Goal: Information Seeking & Learning: Learn about a topic

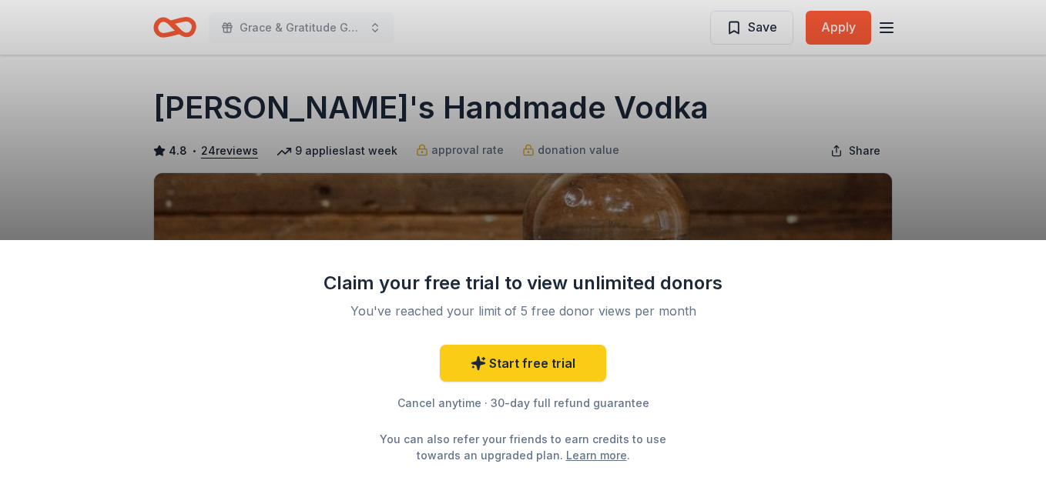
scroll to position [77, 0]
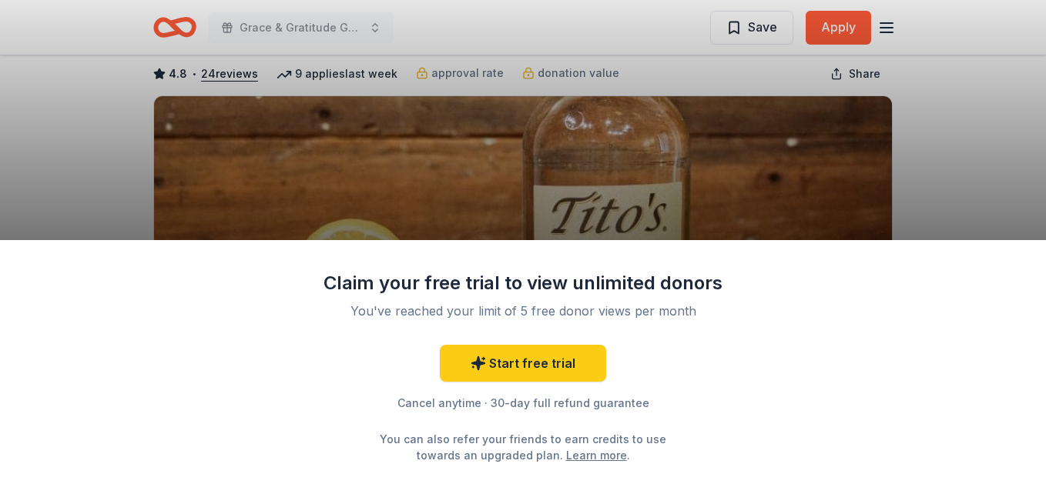
click at [748, 179] on div "Claim your free trial to view unlimited donors You've reached your limit of 5 f…" at bounding box center [523, 247] width 1046 height 494
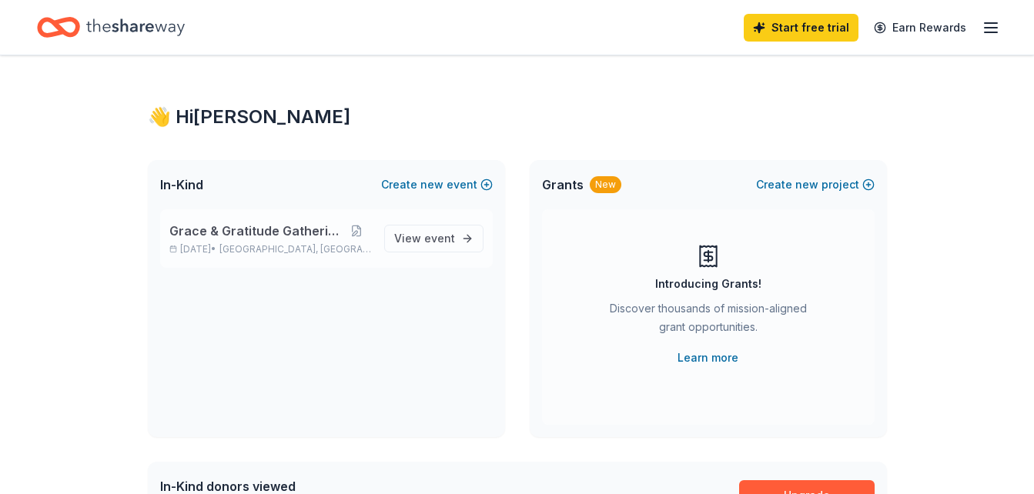
click at [299, 235] on span "Grace & Gratitude Gathering" at bounding box center [255, 231] width 172 height 18
click at [451, 243] on span "event" at bounding box center [439, 238] width 31 height 13
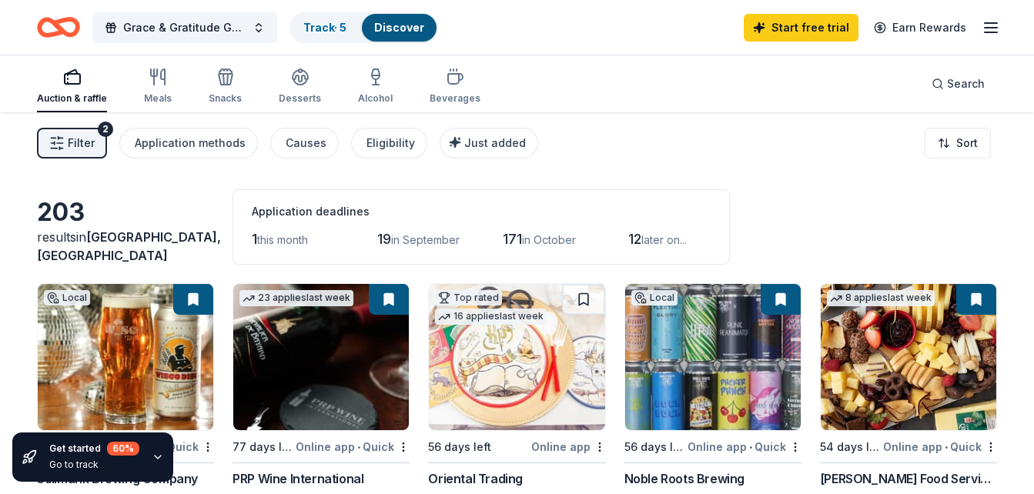
click at [81, 151] on span "Filter" at bounding box center [81, 143] width 27 height 18
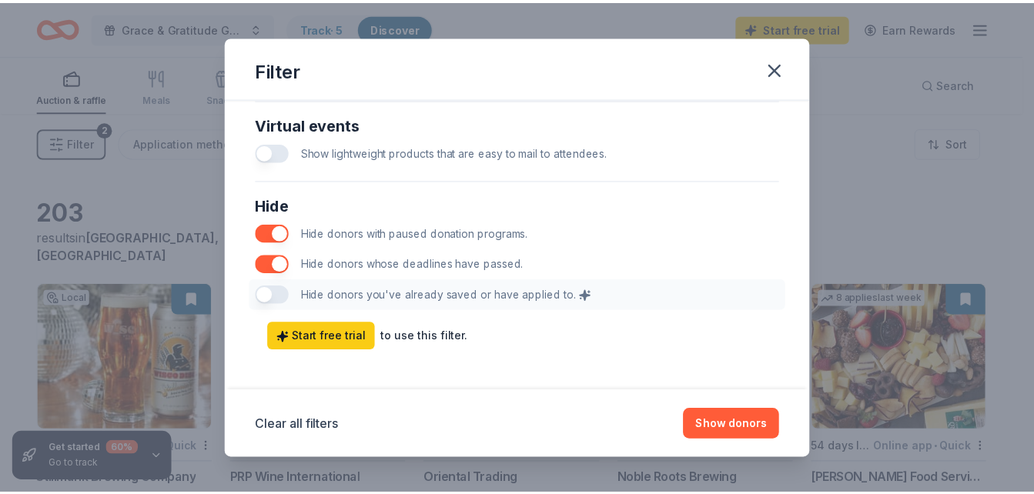
scroll to position [827, 0]
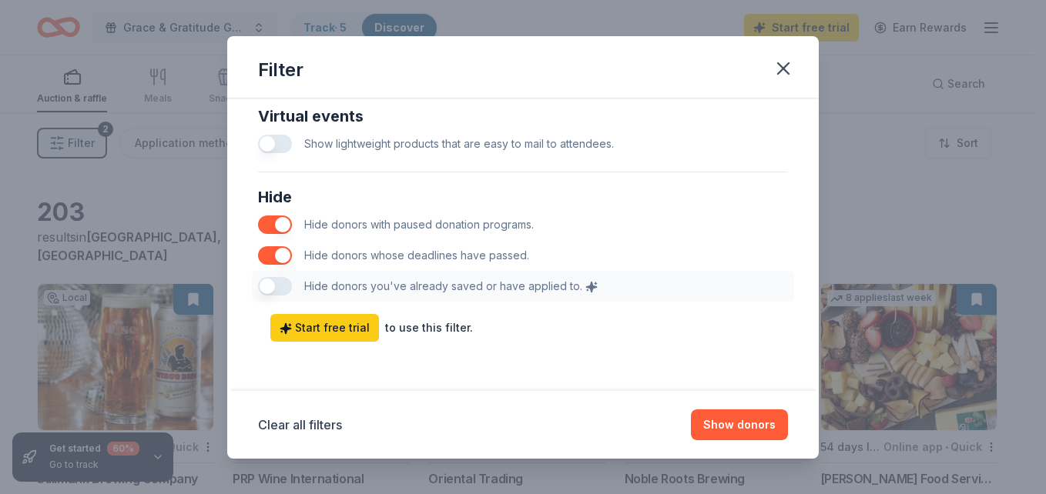
click at [282, 287] on div "Hide Hide donors with paused donation programs. Hide donors whose deadlines hav…" at bounding box center [523, 243] width 542 height 129
click at [738, 418] on button "Show donors" at bounding box center [739, 425] width 97 height 31
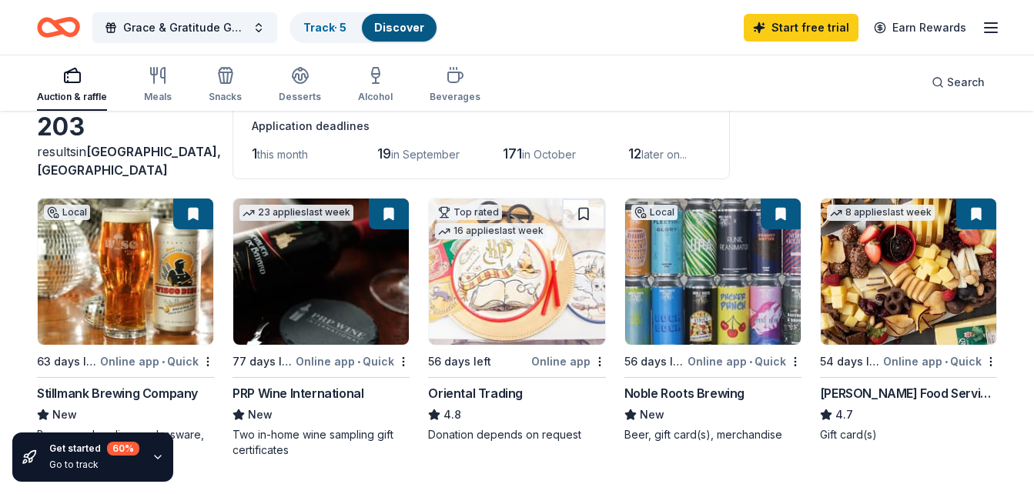
scroll to position [77, 0]
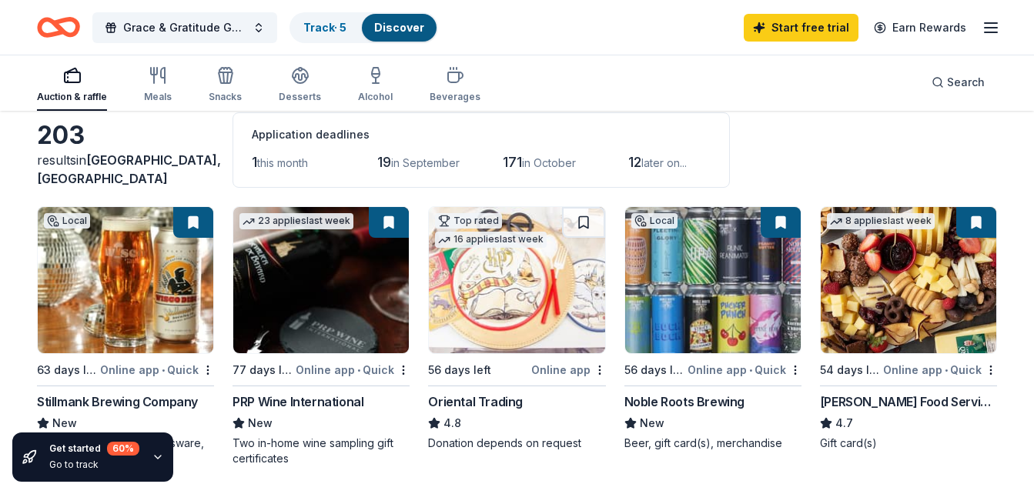
click at [348, 306] on img at bounding box center [321, 280] width 176 height 146
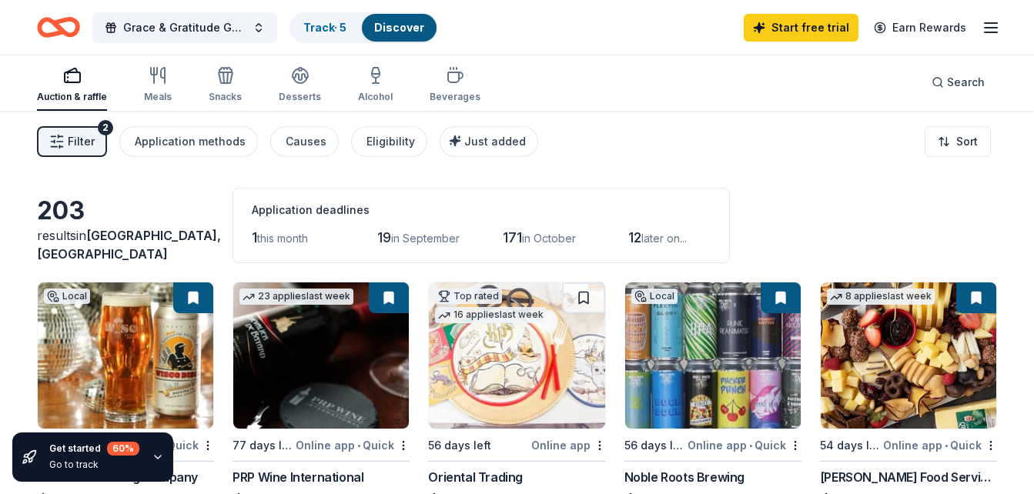
scroll to position [0, 0]
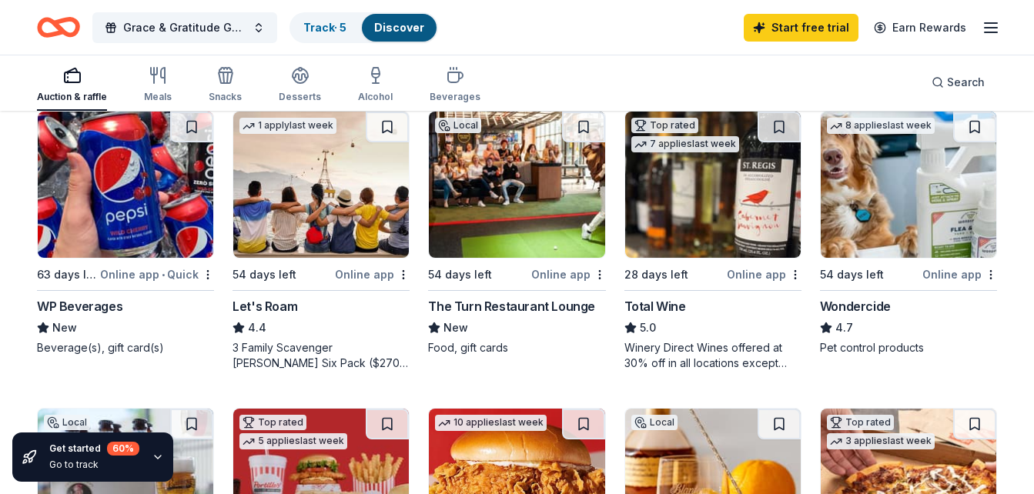
scroll to position [770, 0]
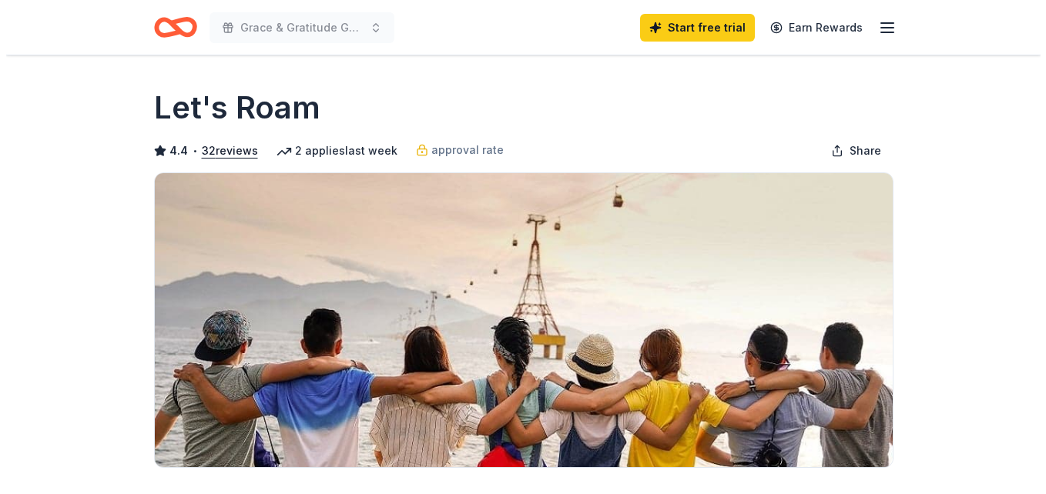
scroll to position [308, 0]
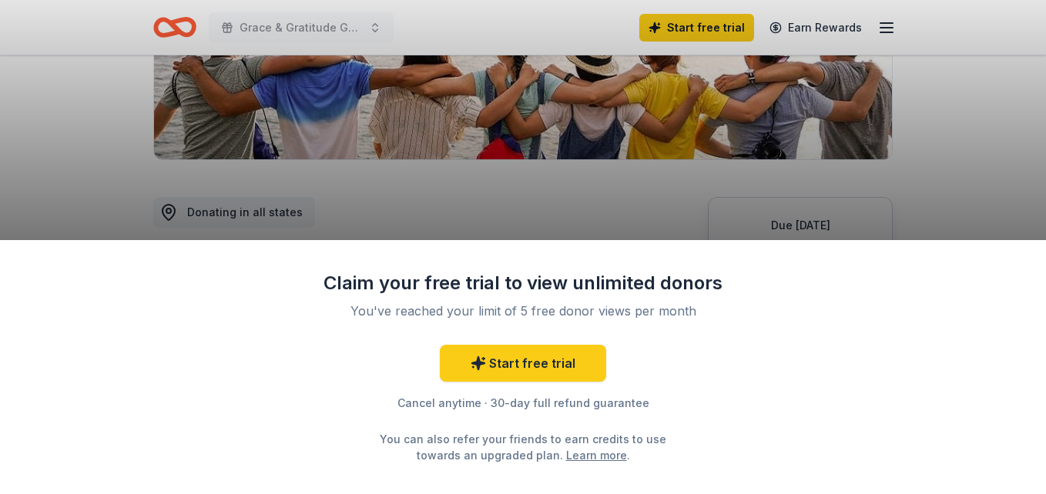
click at [467, 142] on div "Claim your free trial to view unlimited donors You've reached your limit of 5 f…" at bounding box center [523, 247] width 1046 height 494
